Goal: Information Seeking & Learning: Learn about a topic

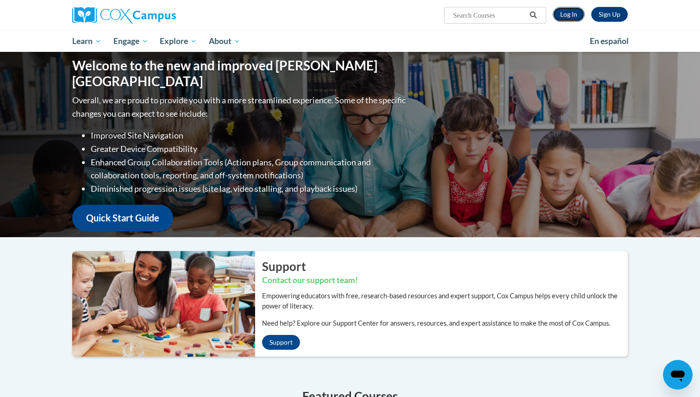
click at [571, 18] on link "Log In" at bounding box center [569, 14] width 32 height 15
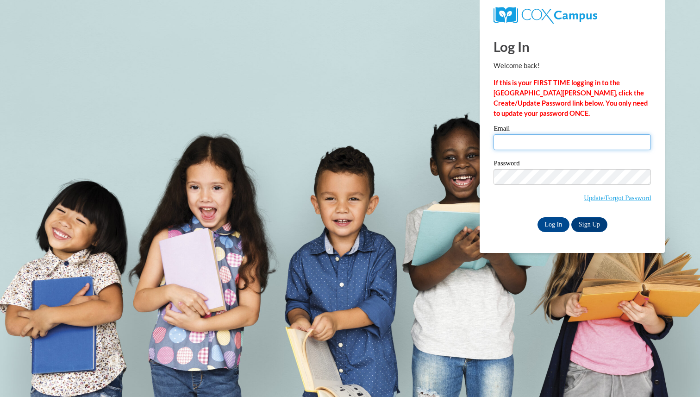
click at [529, 144] on input "Email" at bounding box center [572, 142] width 157 height 16
type input "petra.schatz@K12.hi.us"
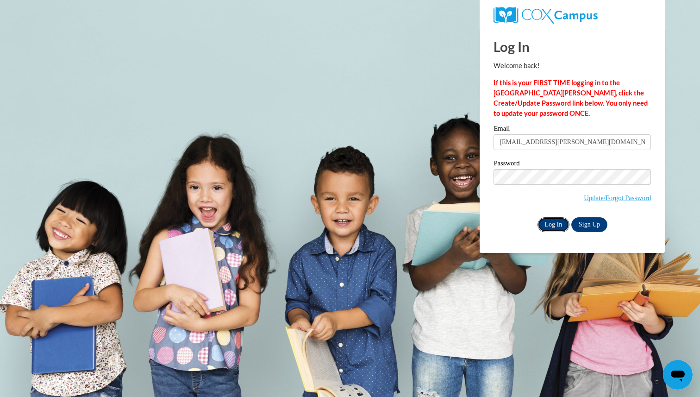
click at [555, 226] on input "Log In" at bounding box center [554, 224] width 32 height 15
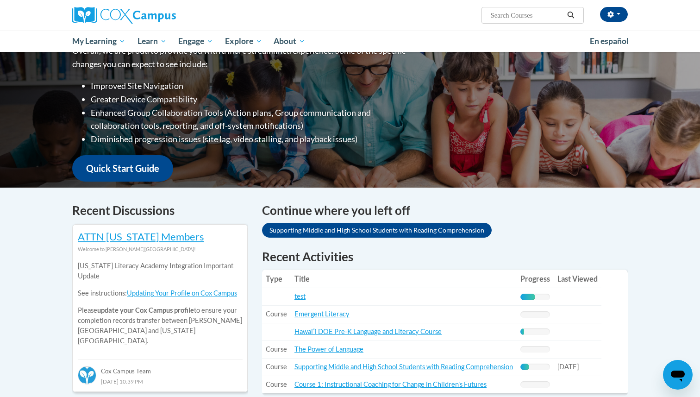
scroll to position [146, 0]
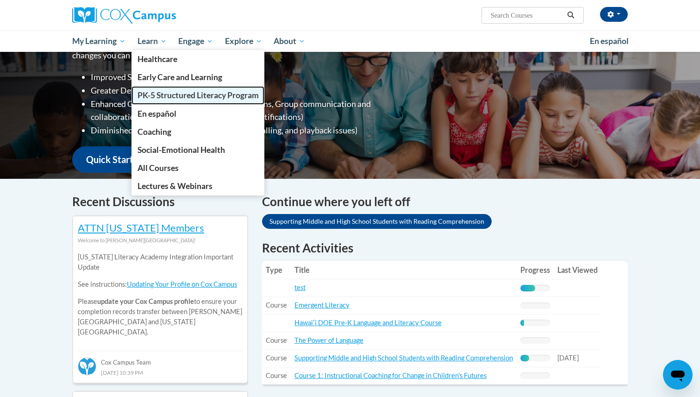
click at [167, 95] on span "PK-5 Structured Literacy Program" at bounding box center [198, 95] width 121 height 10
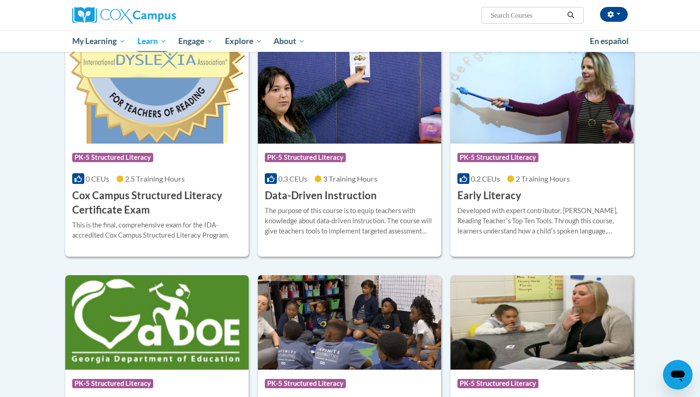
scroll to position [231, 0]
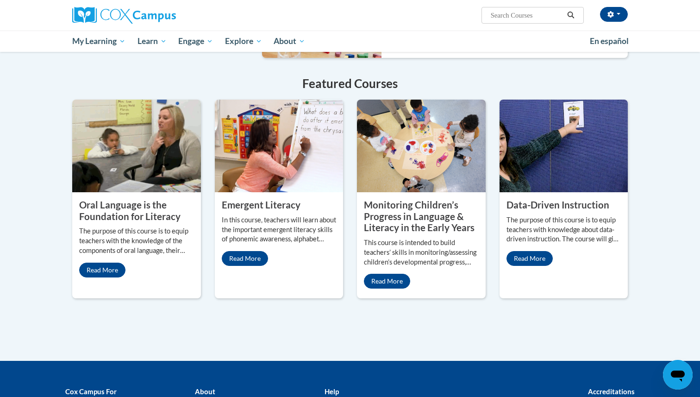
scroll to position [712, 0]
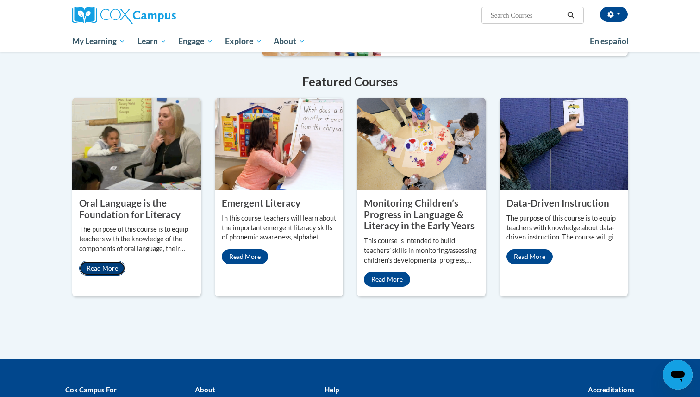
click at [104, 261] on link "Read More" at bounding box center [102, 268] width 46 height 15
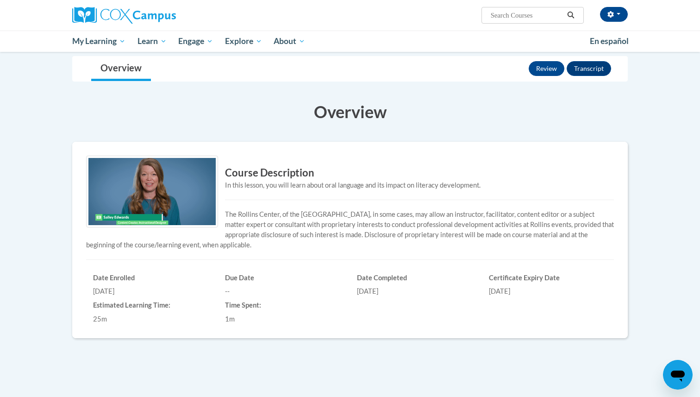
scroll to position [117, 0]
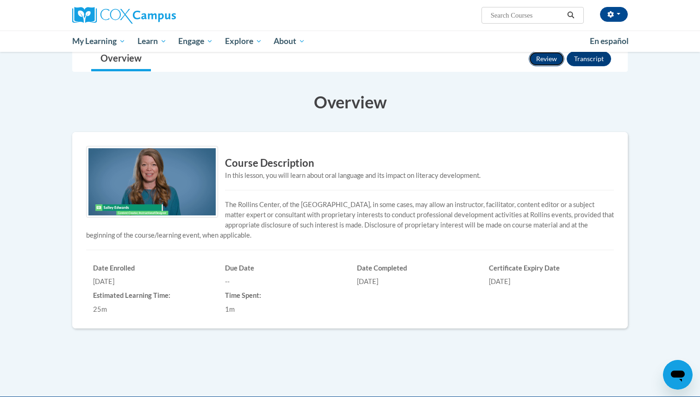
click at [545, 62] on button "Review" at bounding box center [547, 58] width 36 height 15
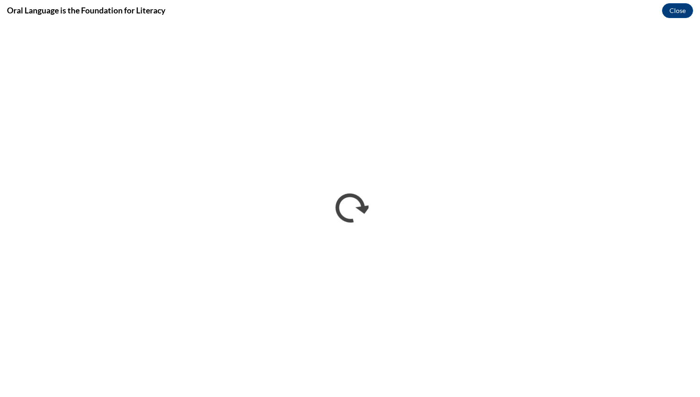
scroll to position [0, 0]
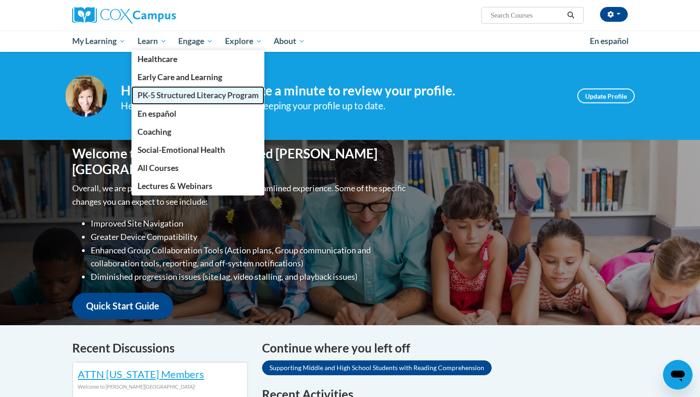
click at [157, 94] on span "PK-5 Structured Literacy Program" at bounding box center [198, 95] width 121 height 10
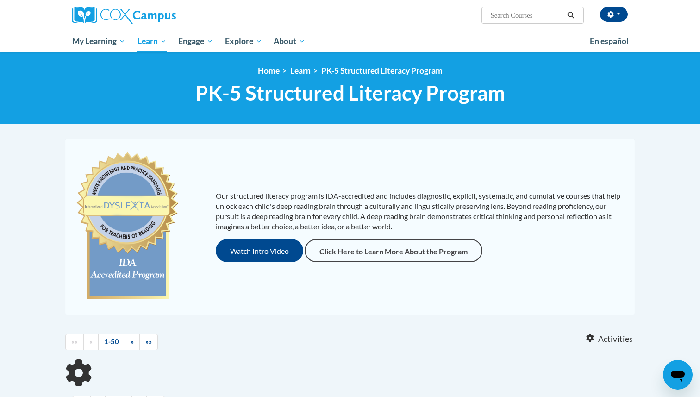
click at [198, 96] on span "PK-5 Structured Literacy Program" at bounding box center [350, 93] width 310 height 25
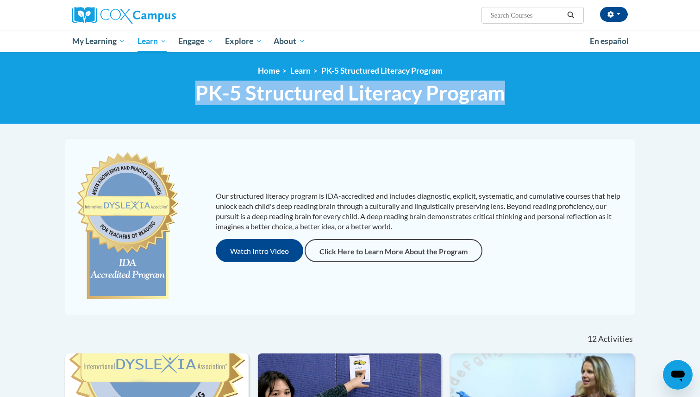
drag, startPoint x: 197, startPoint y: 94, endPoint x: 526, endPoint y: 102, distance: 328.9
click at [526, 102] on h1 "PK-5 Structured Literacy Program PK-5 Structured Literacy Program" at bounding box center [350, 93] width 570 height 25
copy span "PK-5 Structured Literacy Program"
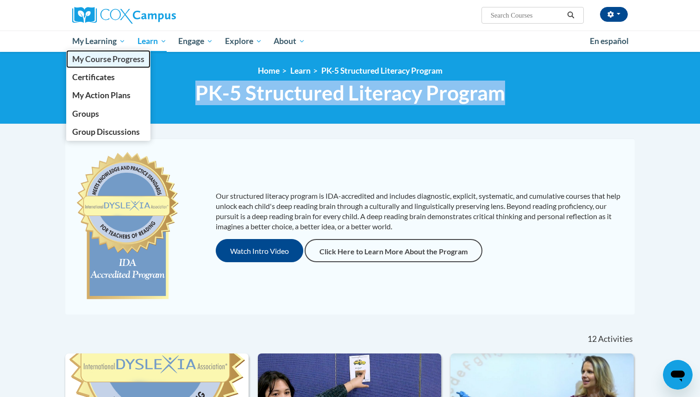
click at [87, 57] on span "My Course Progress" at bounding box center [108, 59] width 72 height 10
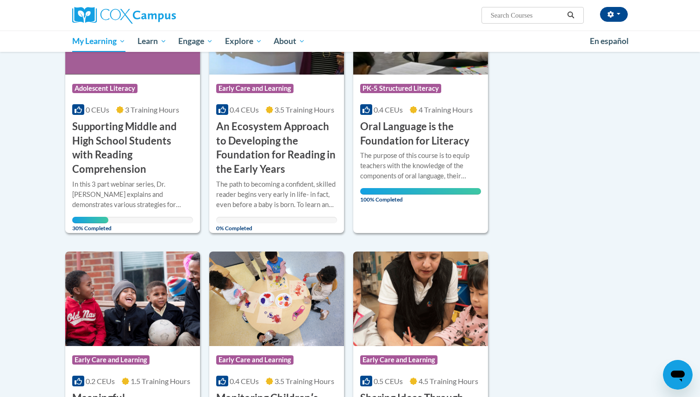
scroll to position [197, 0]
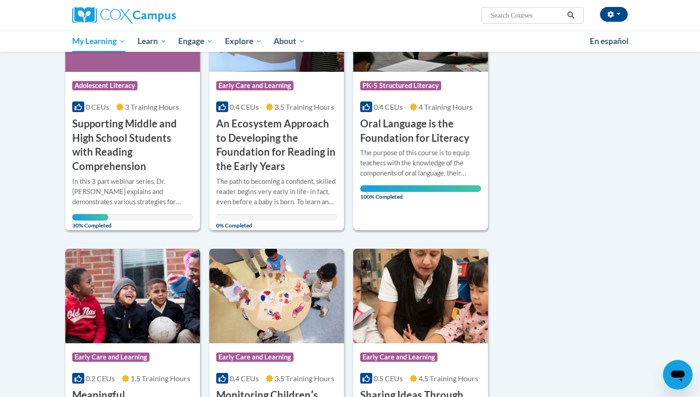
click at [382, 151] on div "The purpose of this course is to equip teachers with the knowledge of the compo…" at bounding box center [420, 163] width 121 height 31
